Goal: Task Accomplishment & Management: Use online tool/utility

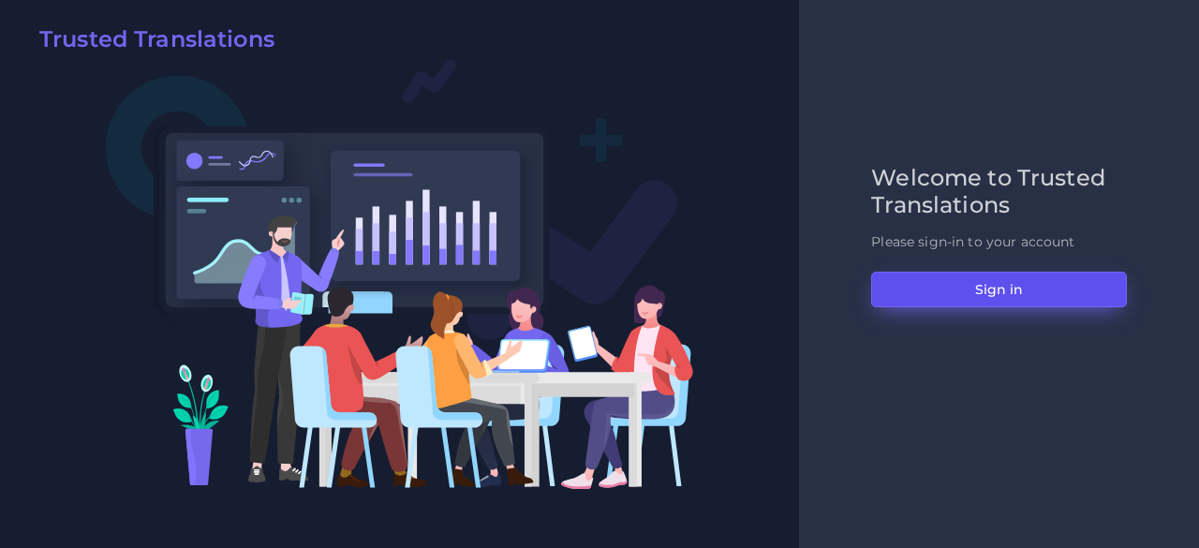
click at [929, 274] on button "Sign in" at bounding box center [999, 290] width 256 height 36
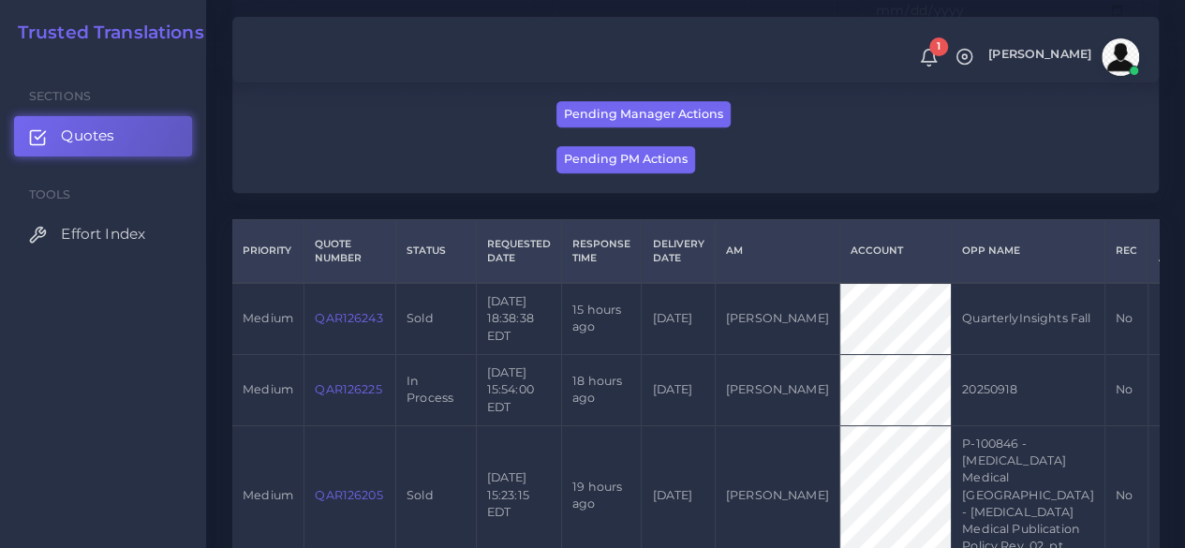
scroll to position [375, 0]
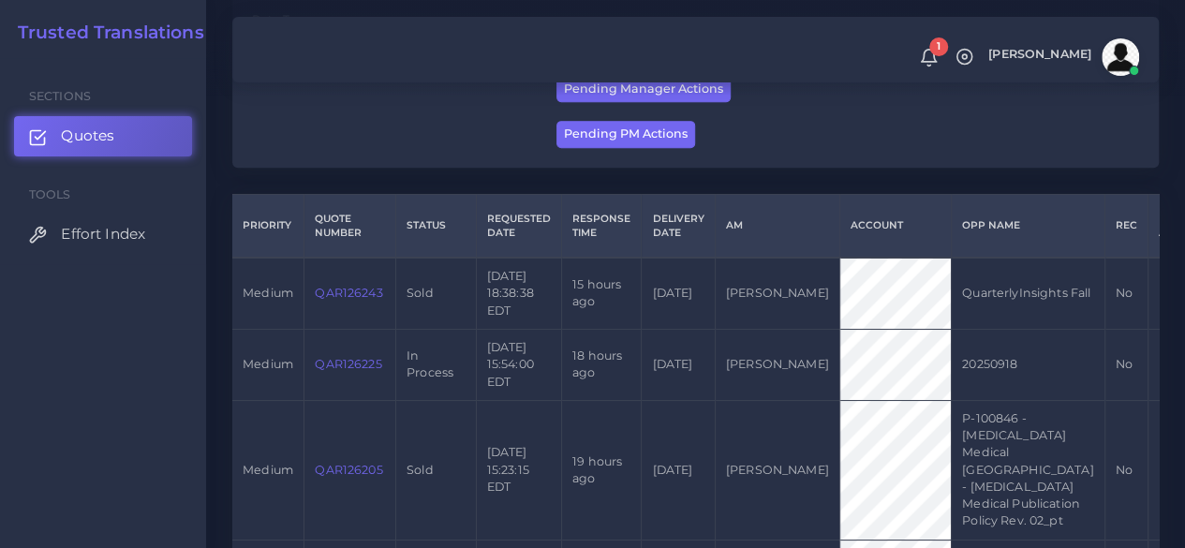
click at [356, 362] on link "QAR126225" at bounding box center [348, 364] width 67 height 14
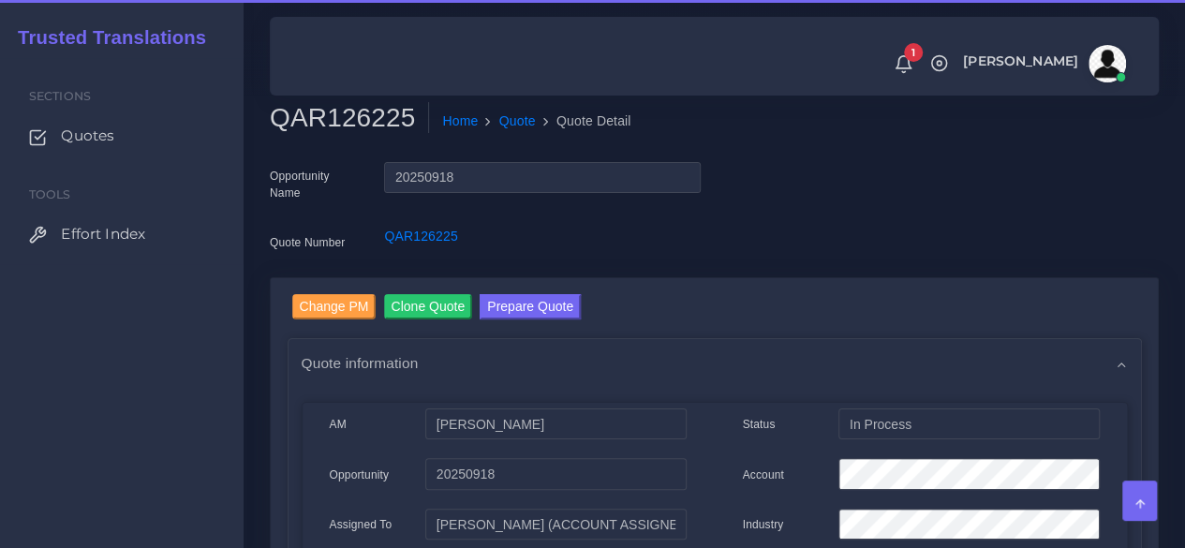
click at [362, 118] on h2 "QAR126225" at bounding box center [349, 118] width 159 height 32
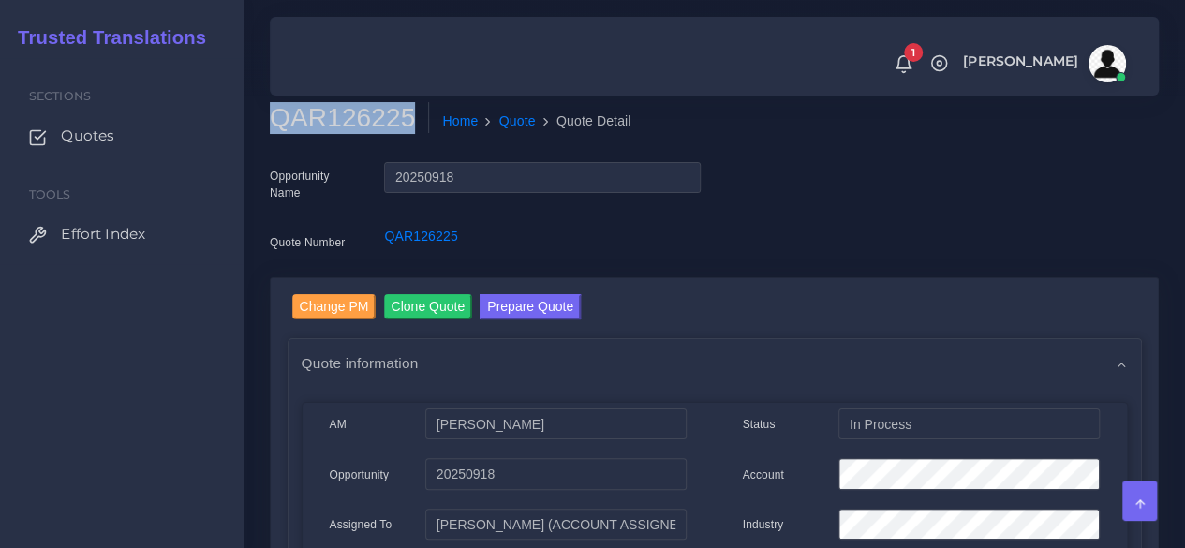
click at [362, 118] on h2 "QAR126225" at bounding box center [349, 118] width 159 height 32
copy h2 "QAR126225"
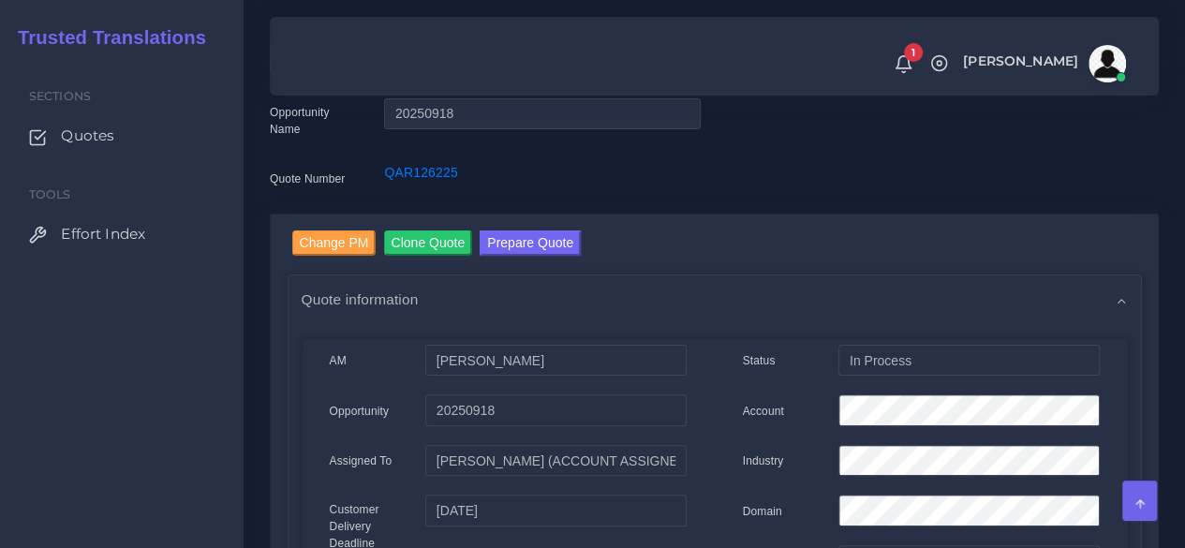
scroll to position [94, 0]
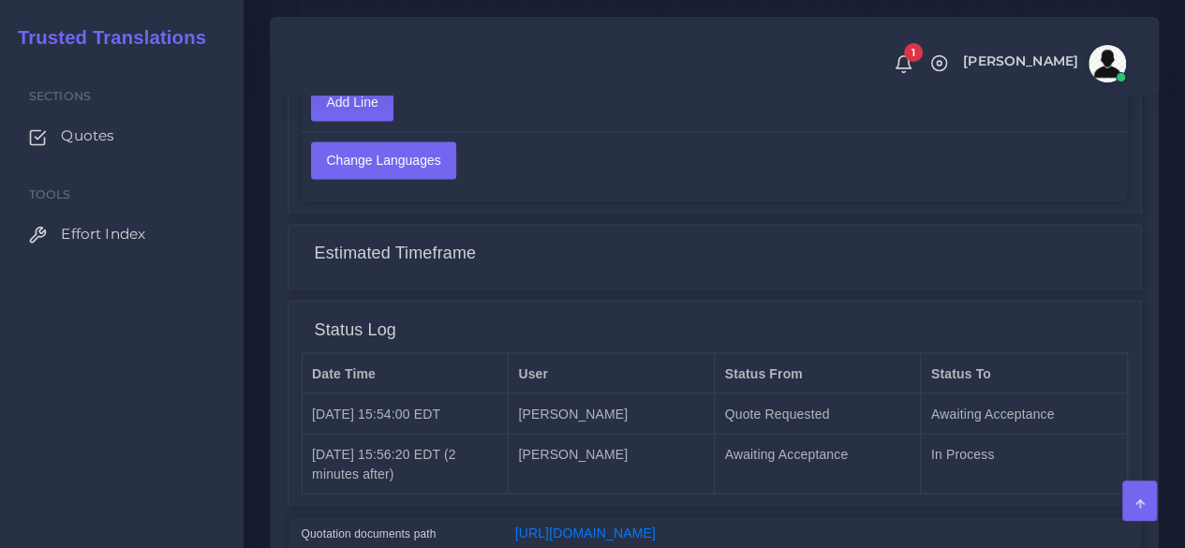
scroll to position [1602, 0]
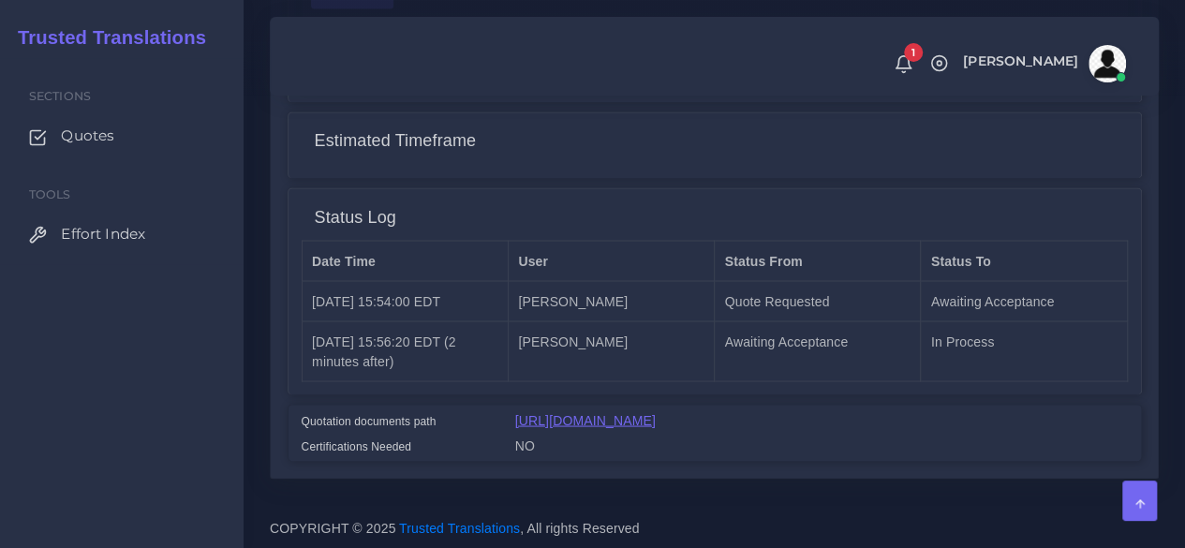
click at [580, 412] on link "[URL][DOMAIN_NAME]" at bounding box center [585, 419] width 140 height 15
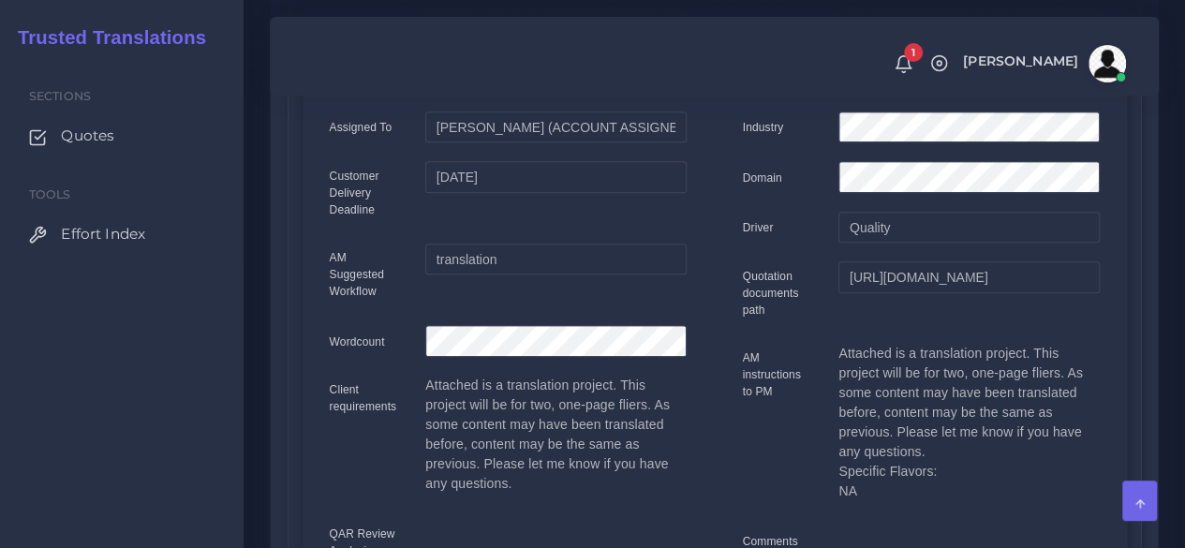
scroll to position [103, 0]
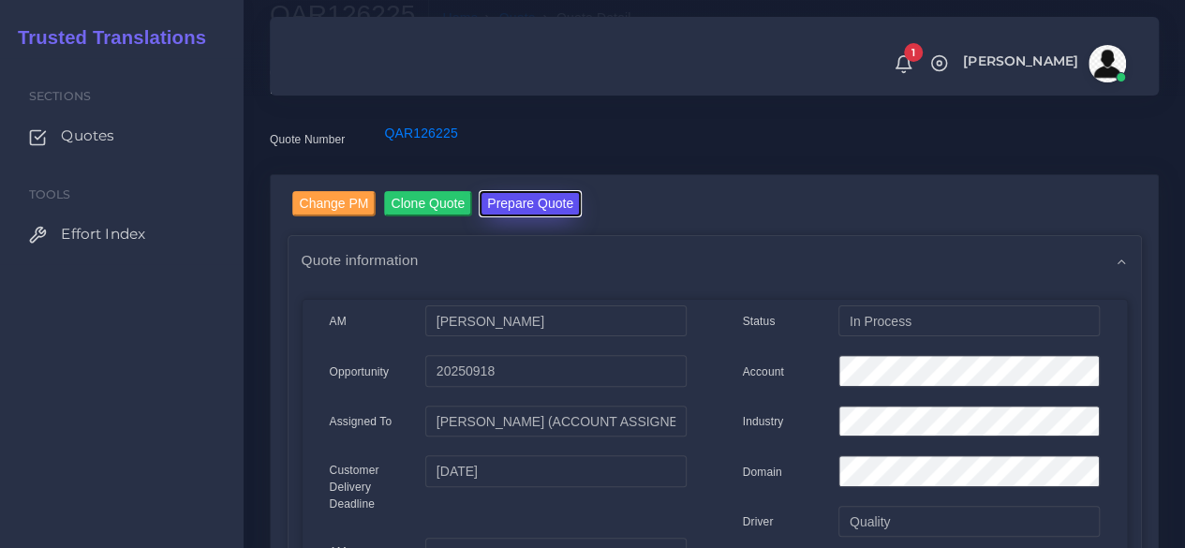
click at [525, 200] on button "Prepare Quote" at bounding box center [530, 203] width 101 height 25
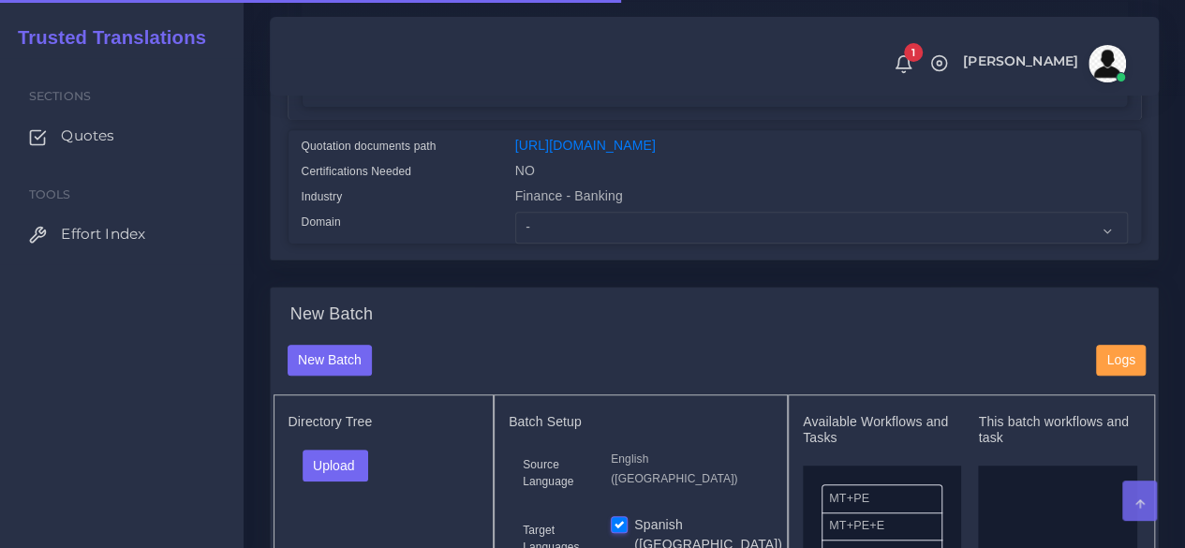
scroll to position [468, 0]
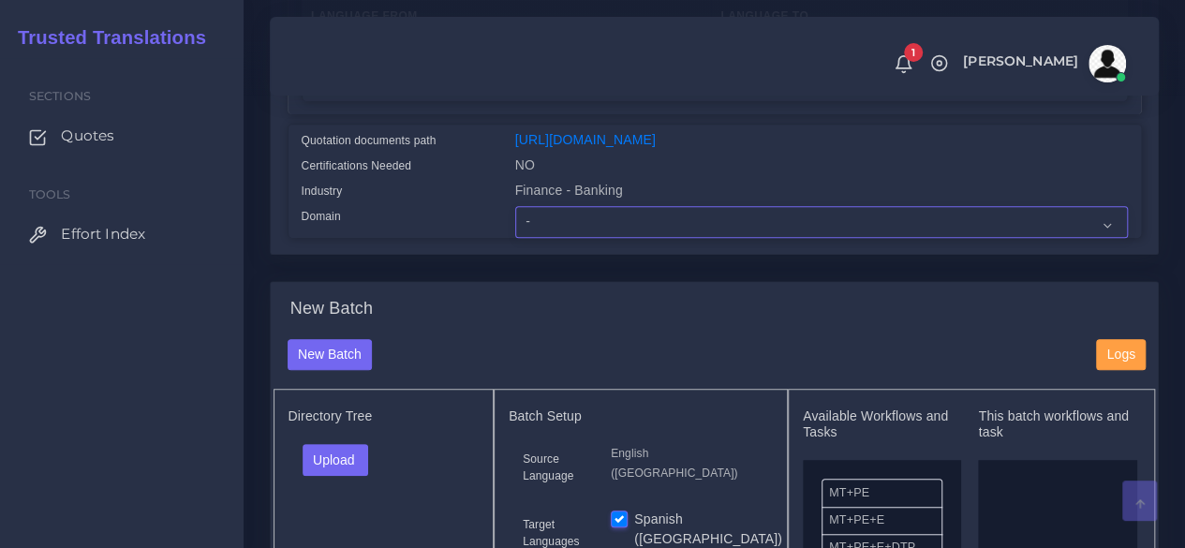
click at [601, 238] on select "- Advertising and Media Agriculture, Forestry and Fishing Architecture, Buildin…" at bounding box center [821, 222] width 613 height 32
select select "Finance - Banking"
click at [515, 238] on select "- Advertising and Media Agriculture, Forestry and Fishing Architecture, Buildin…" at bounding box center [821, 222] width 613 height 32
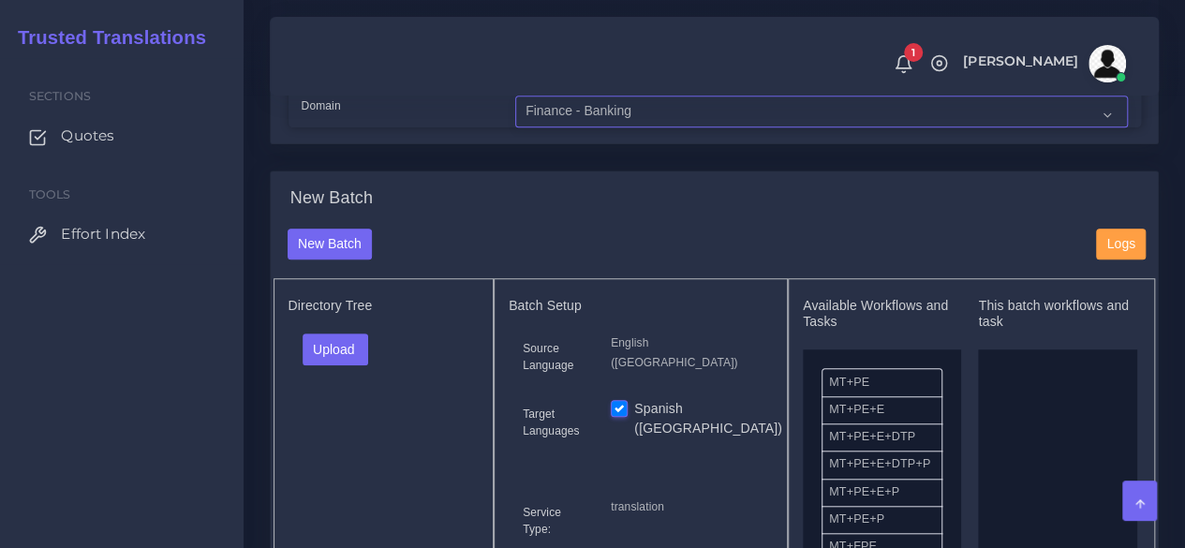
scroll to position [749, 0]
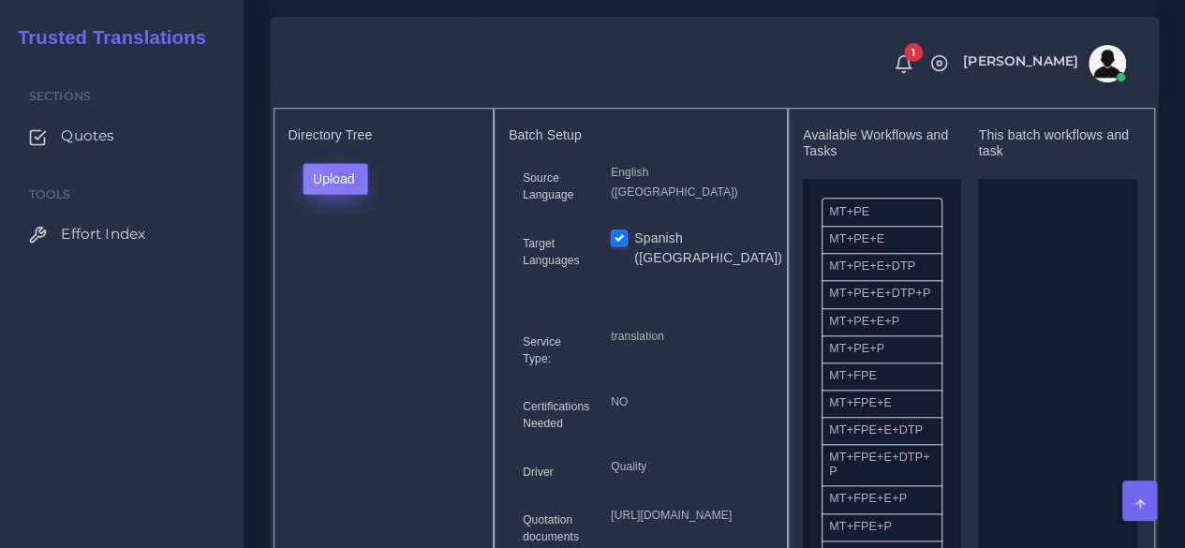
click at [345, 195] on button "Upload" at bounding box center [336, 179] width 67 height 32
click at [322, 261] on label "Files" at bounding box center [367, 249] width 129 height 23
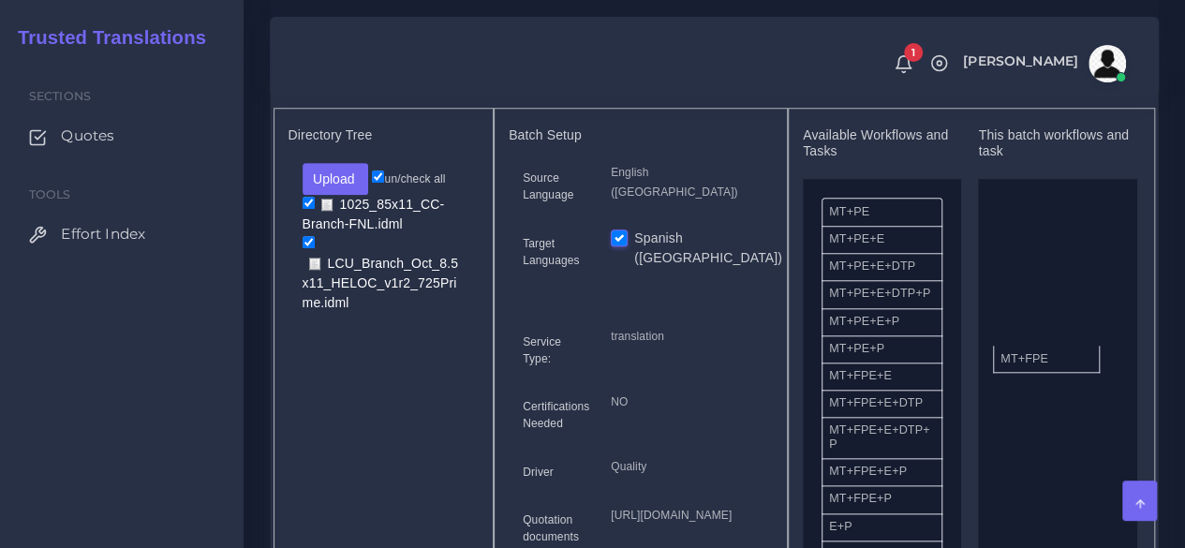
drag, startPoint x: 870, startPoint y: 419, endPoint x: 1046, endPoint y: 381, distance: 180.0
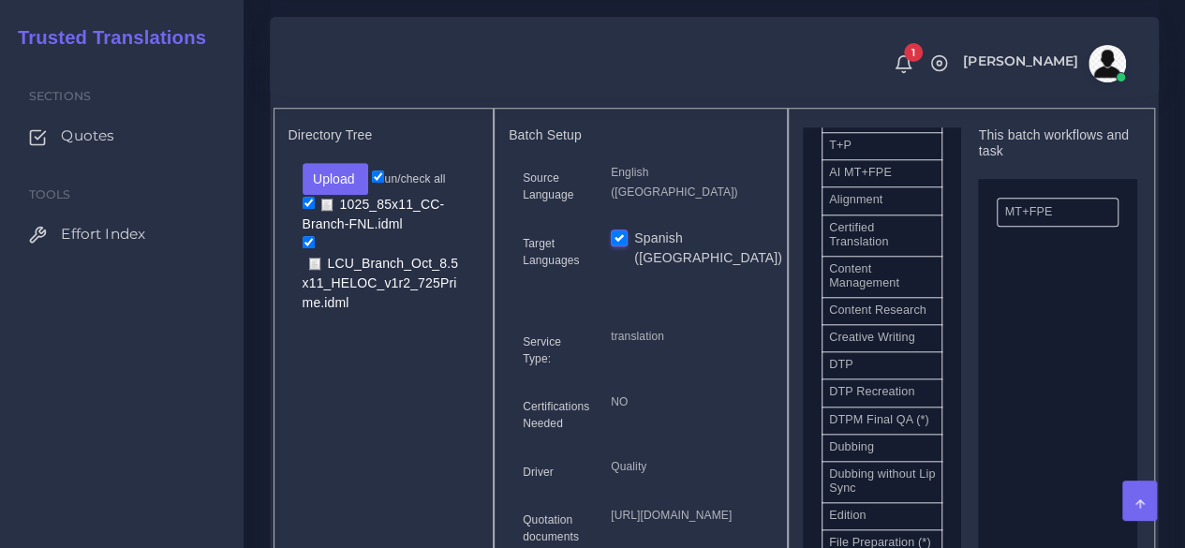
scroll to position [562, 0]
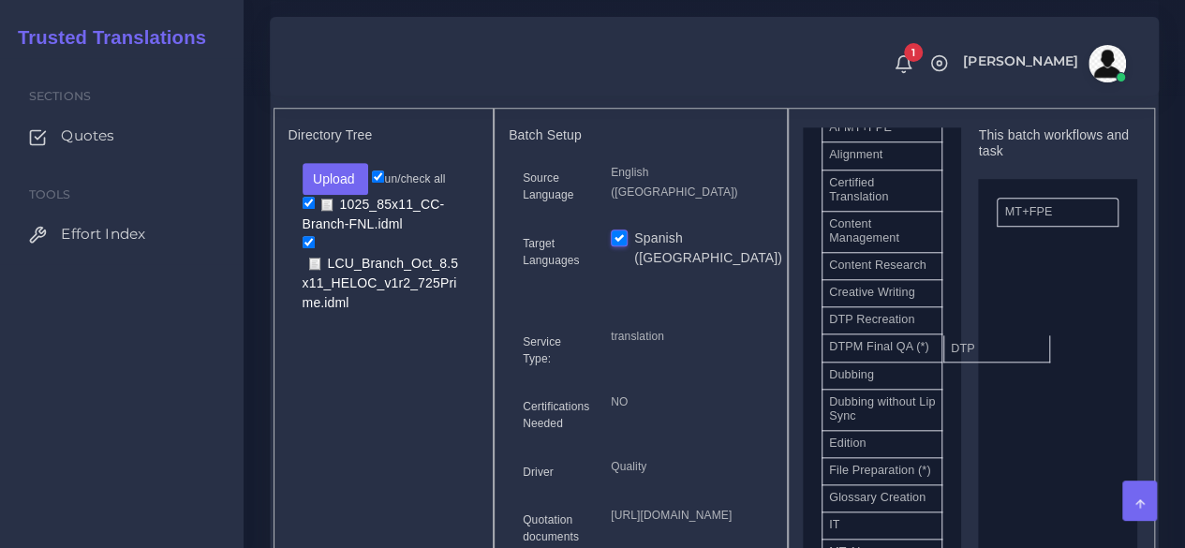
drag, startPoint x: 991, startPoint y: 380, endPoint x: 1046, endPoint y: 384, distance: 55.4
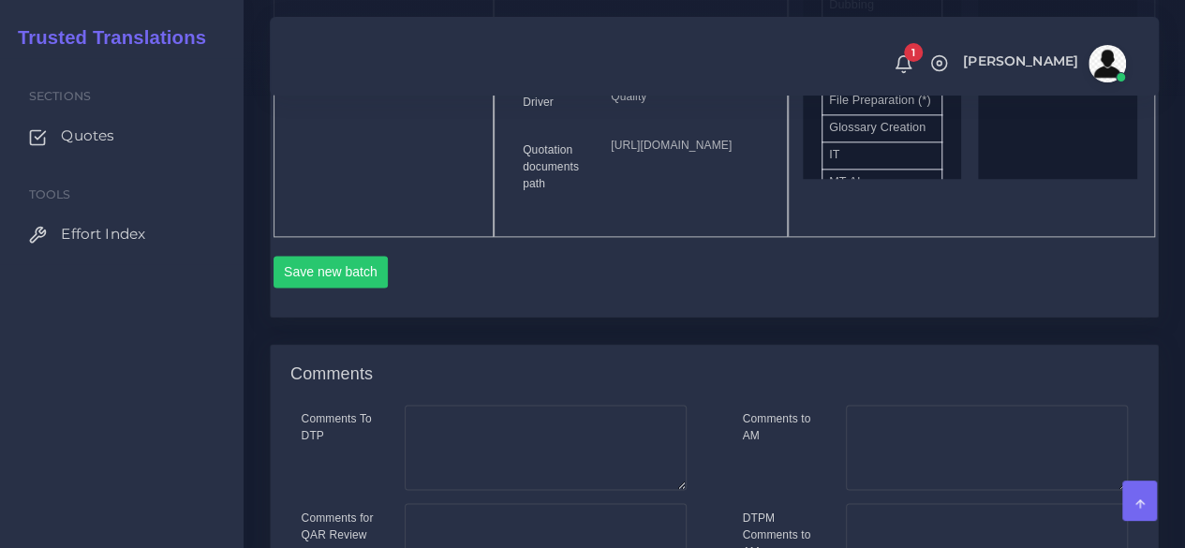
scroll to position [1124, 0]
click at [352, 283] on button "Save new batch" at bounding box center [330, 267] width 115 height 32
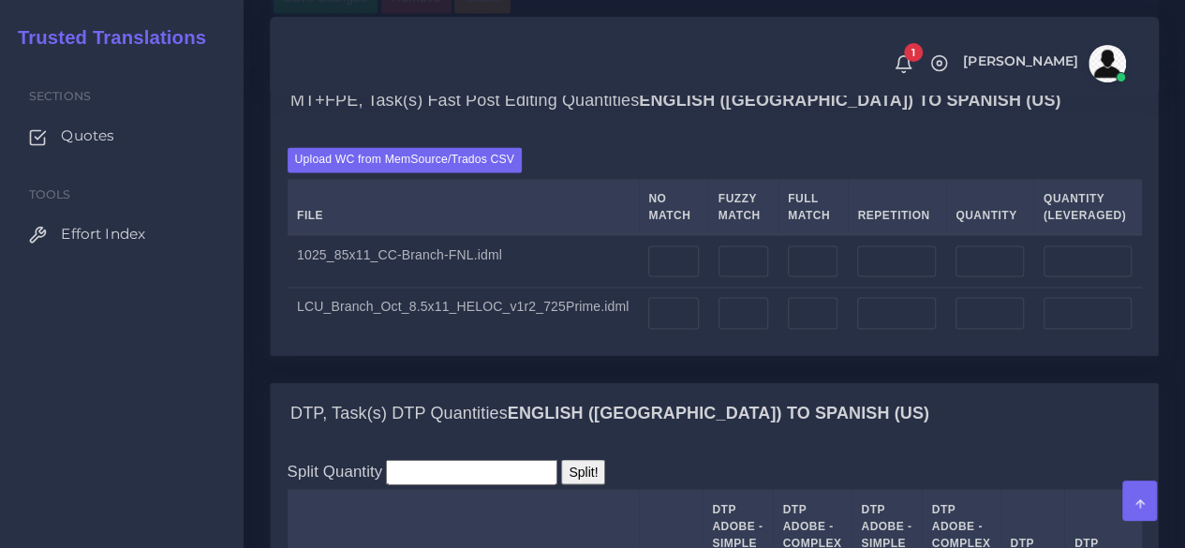
scroll to position [1499, 0]
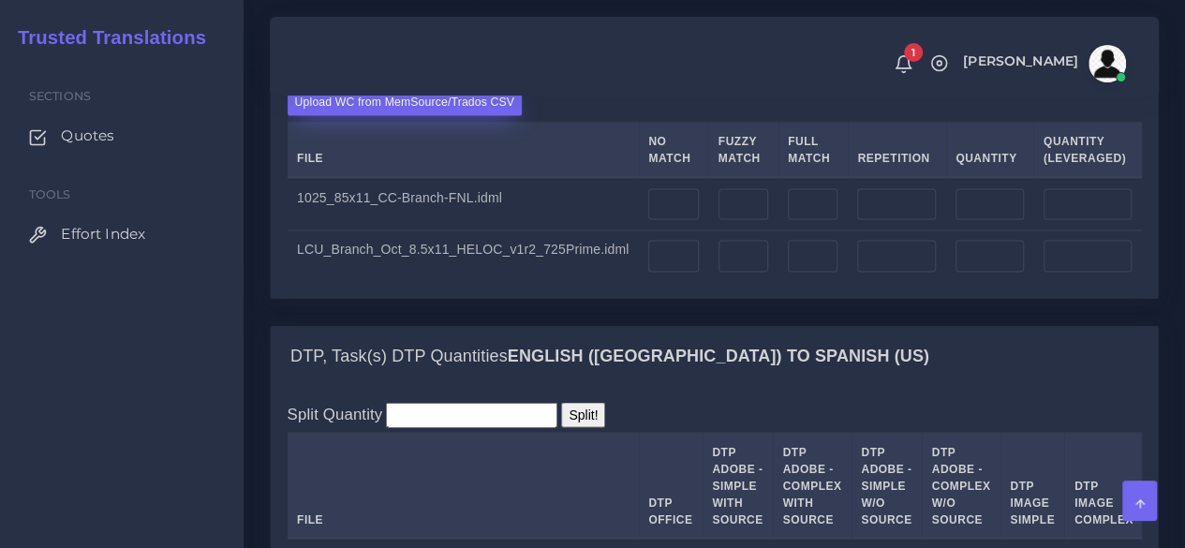
click at [427, 115] on label "Upload WC from MemSource/Trados CSV" at bounding box center [405, 102] width 235 height 25
click at [0, 0] on input "Upload WC from MemSource/Trados CSV" at bounding box center [0, 0] width 0 height 0
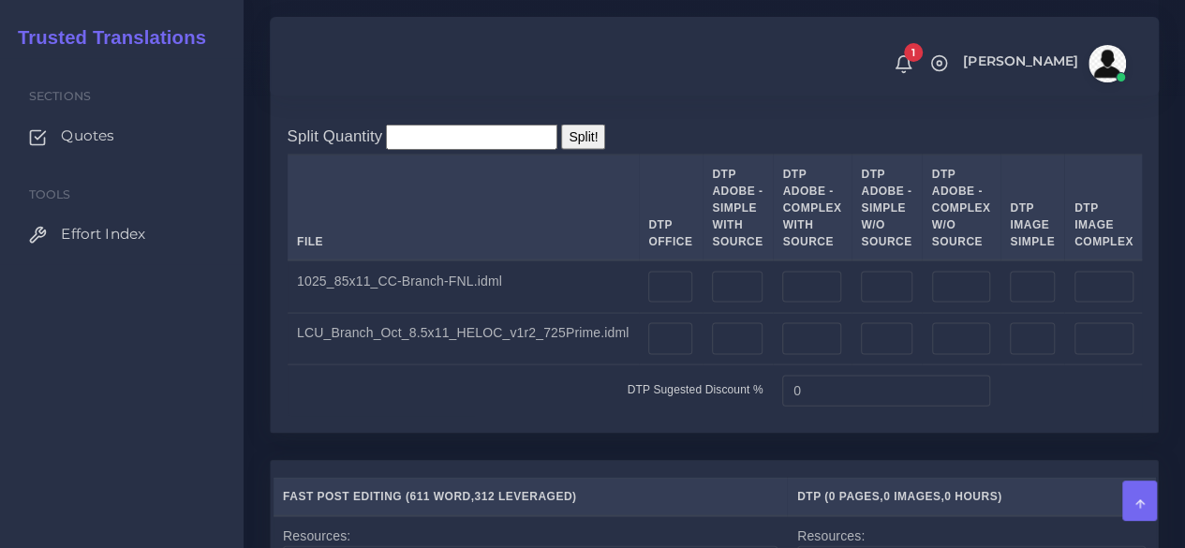
scroll to position [1873, 0]
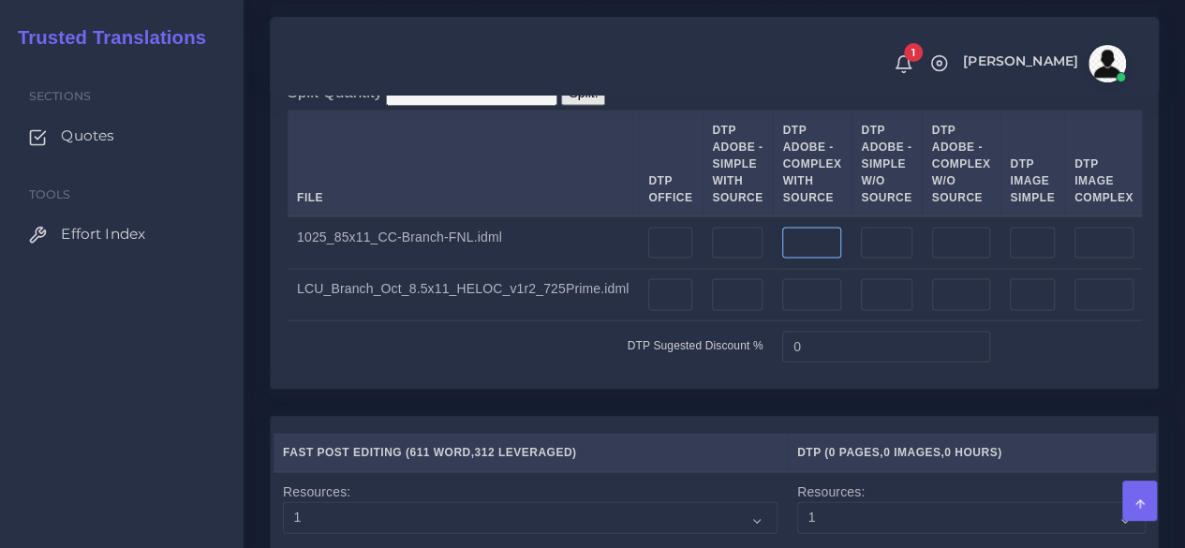
click at [782, 259] on input "number" at bounding box center [811, 244] width 59 height 32
type input "1"
click at [782, 311] on input "number" at bounding box center [811, 295] width 59 height 32
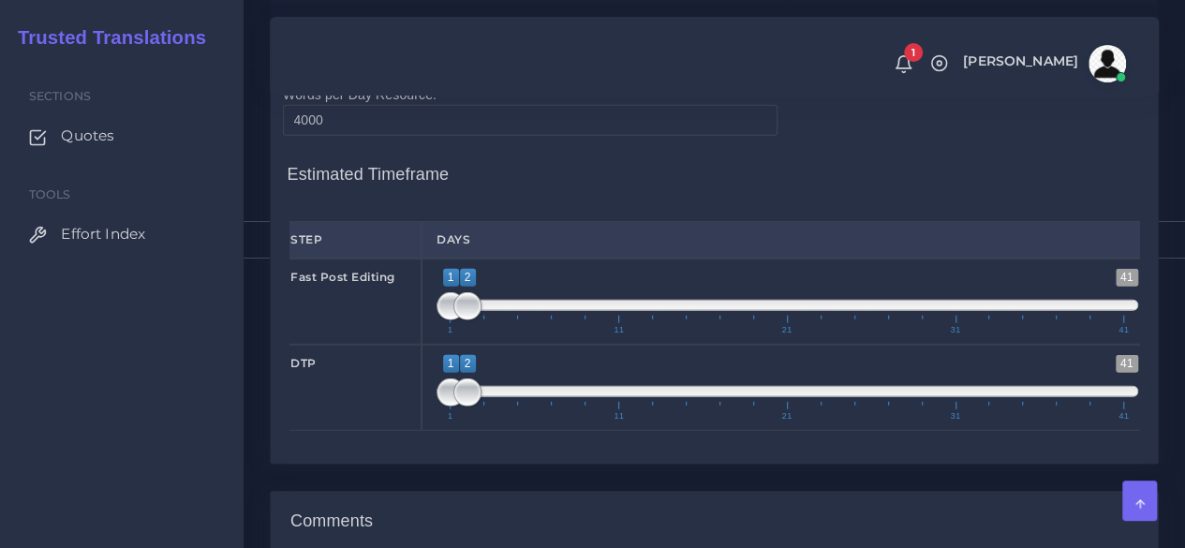
scroll to position [2529, 0]
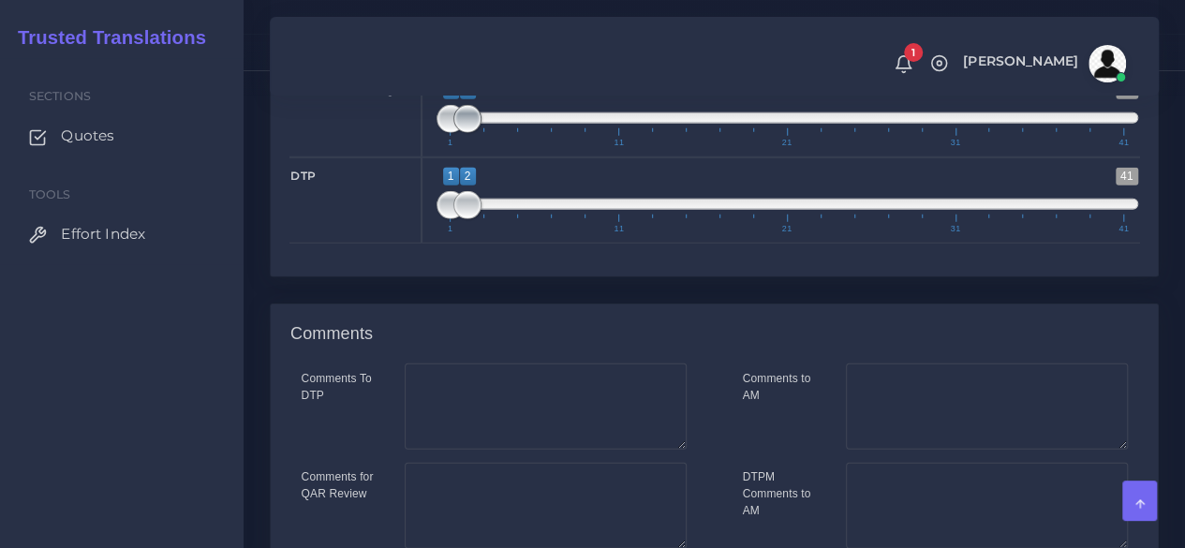
type input "1"
click at [466, 147] on span "1 41 1 2 1 — 2 1 11 21 31 41" at bounding box center [787, 114] width 702 height 66
type input "1;1"
drag, startPoint x: 466, startPoint y: 273, endPoint x: 406, endPoint y: 279, distance: 60.3
click at [406, 157] on div "Fast Post Editing 1 41 1 2 1 — 2 1 11 21 31 41 1;1" at bounding box center [714, 114] width 878 height 86
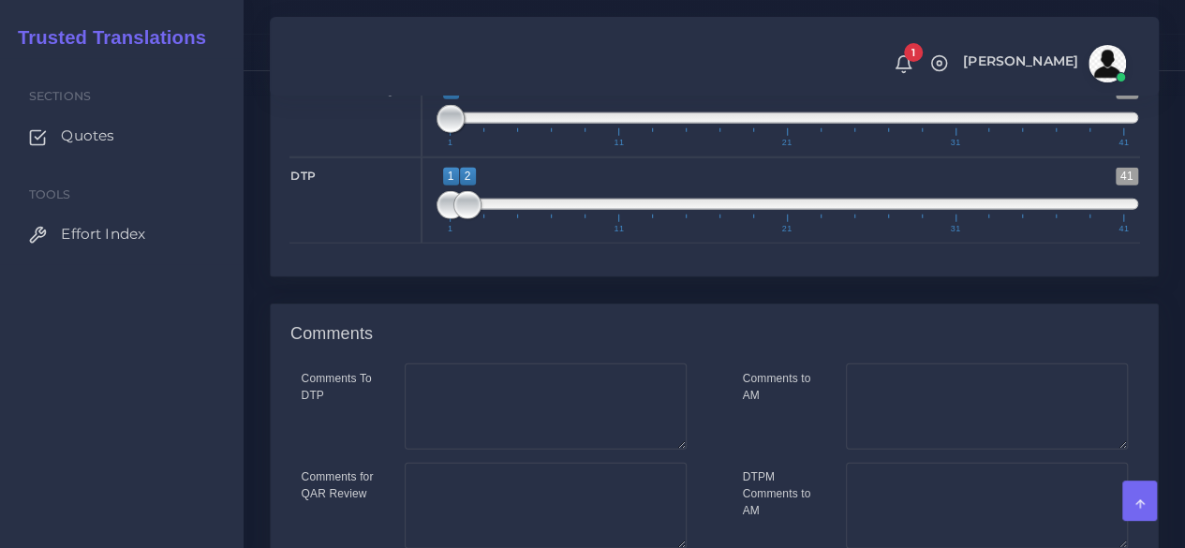
type input "1;1"
drag, startPoint x: 468, startPoint y: 365, endPoint x: 400, endPoint y: 365, distance: 68.4
click at [413, 244] on div "DTP 1 41 1 2 1 — 2 1 11 21 31 41 1;1" at bounding box center [714, 200] width 878 height 86
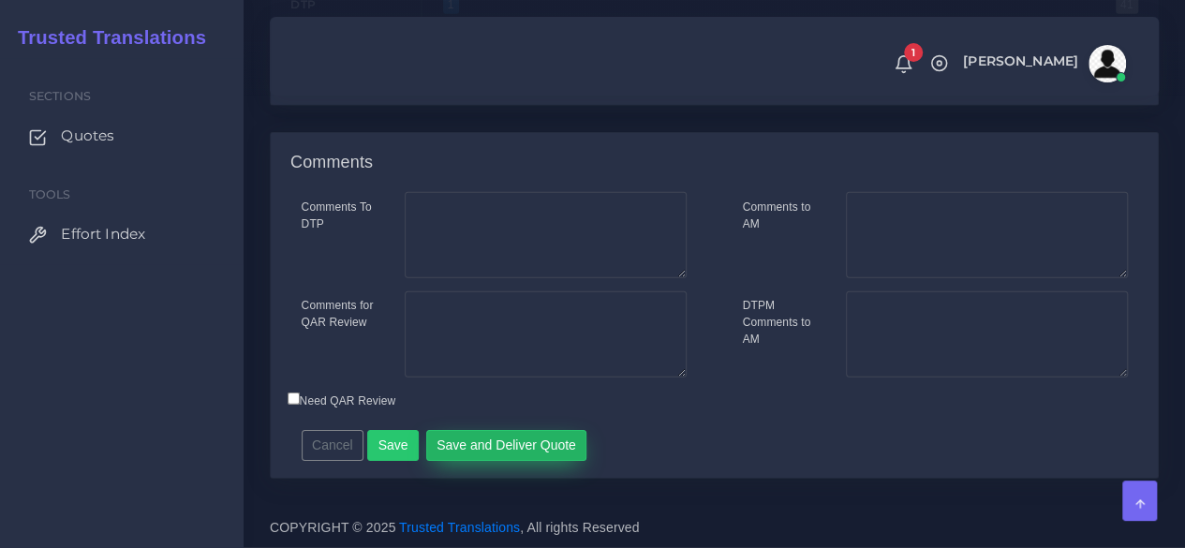
click at [479, 436] on button "Save and Deliver Quote" at bounding box center [506, 446] width 161 height 32
